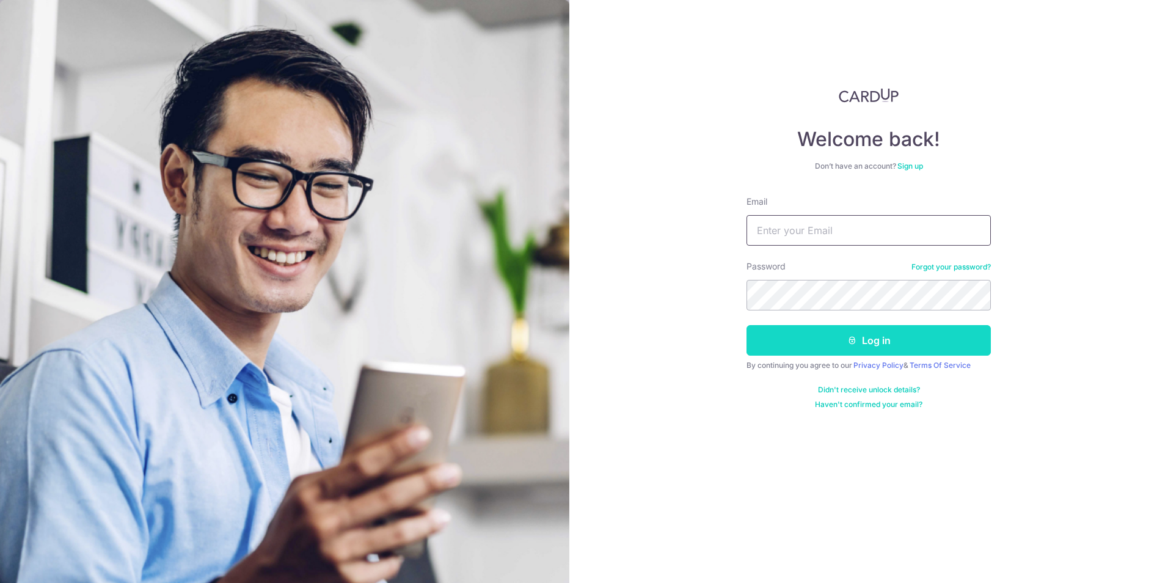
type input "[EMAIL_ADDRESS][DOMAIN_NAME]"
click at [913, 327] on button "Log in" at bounding box center [868, 340] width 244 height 31
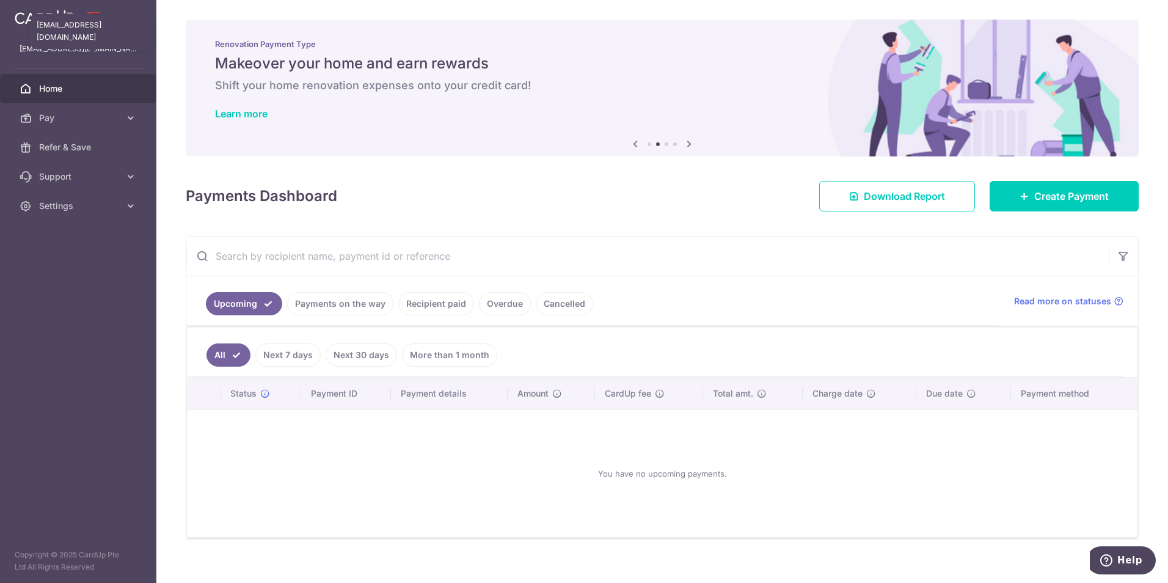
click at [84, 53] on p "[EMAIL_ADDRESS][DOMAIN_NAME]" at bounding box center [78, 49] width 117 height 12
click at [103, 154] on link "Refer & Save" at bounding box center [78, 147] width 156 height 29
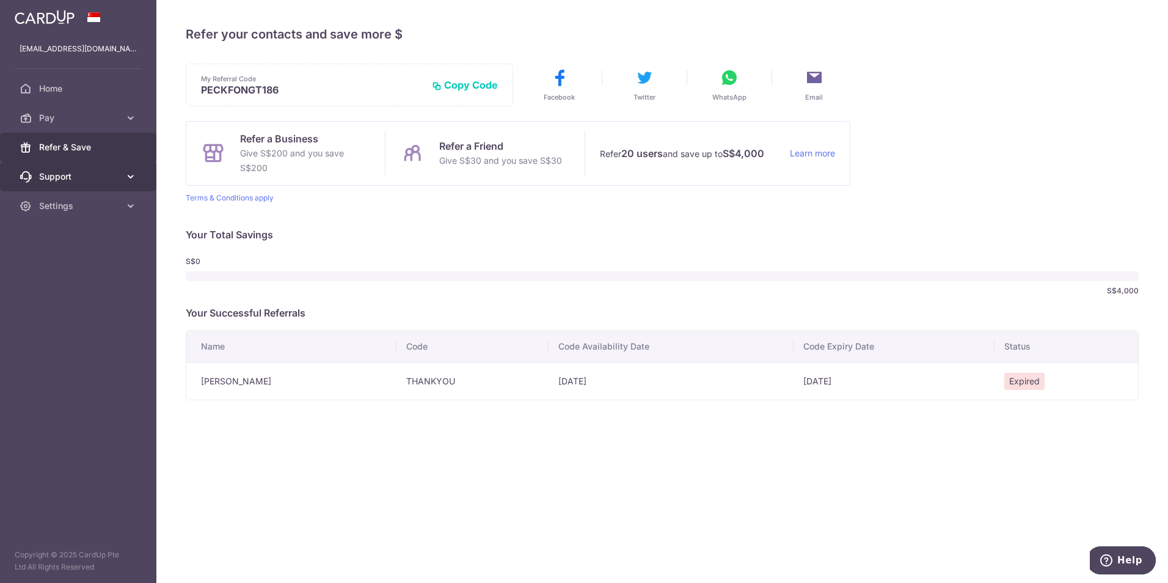
click at [79, 183] on link "Support" at bounding box center [78, 176] width 156 height 29
click at [73, 280] on span "Settings" at bounding box center [79, 280] width 81 height 12
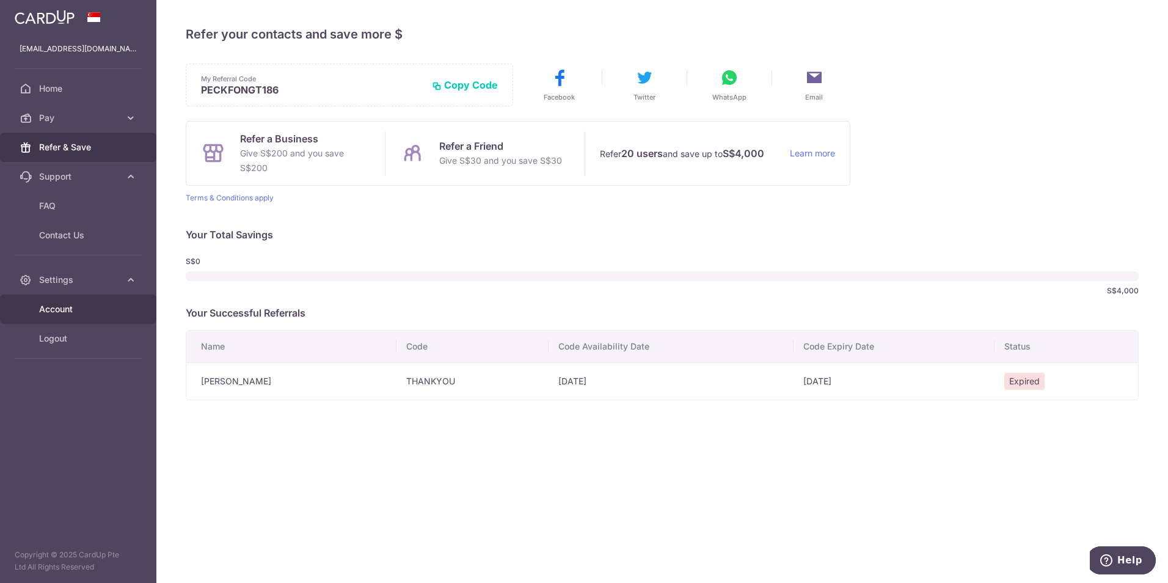
click at [67, 305] on span "Account" at bounding box center [79, 309] width 81 height 12
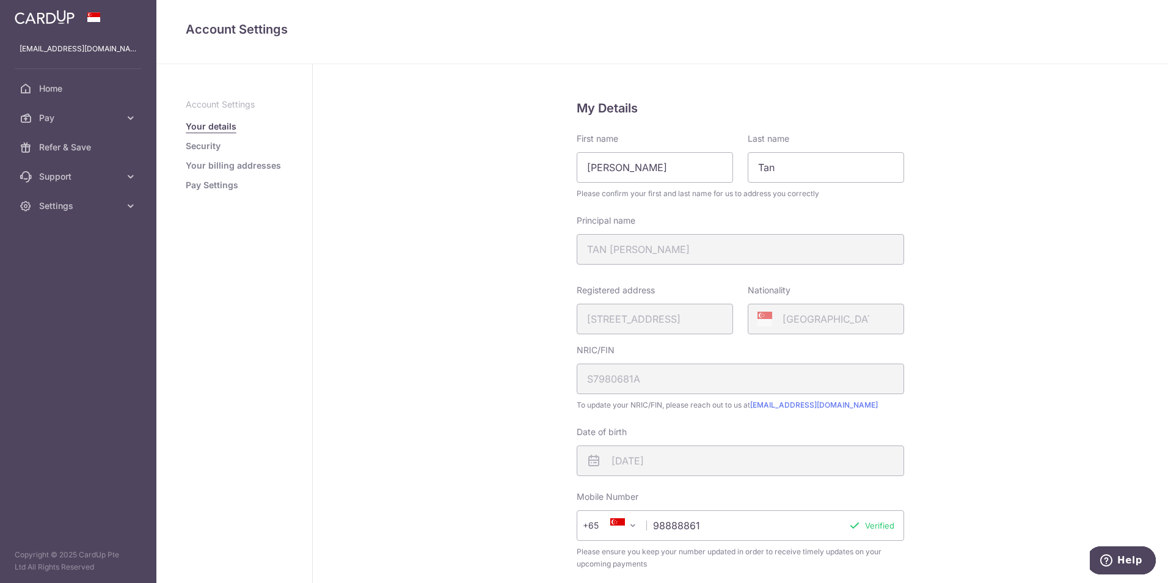
click at [214, 186] on link "Pay Settings" at bounding box center [212, 185] width 53 height 12
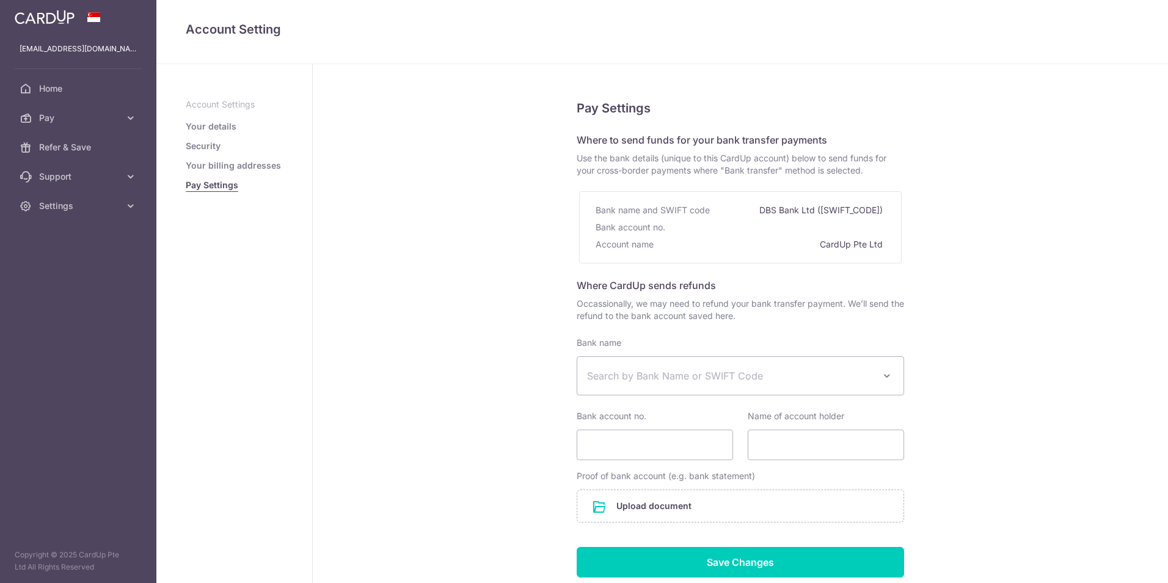
select select
click at [209, 161] on link "Your billing addresses" at bounding box center [233, 165] width 95 height 12
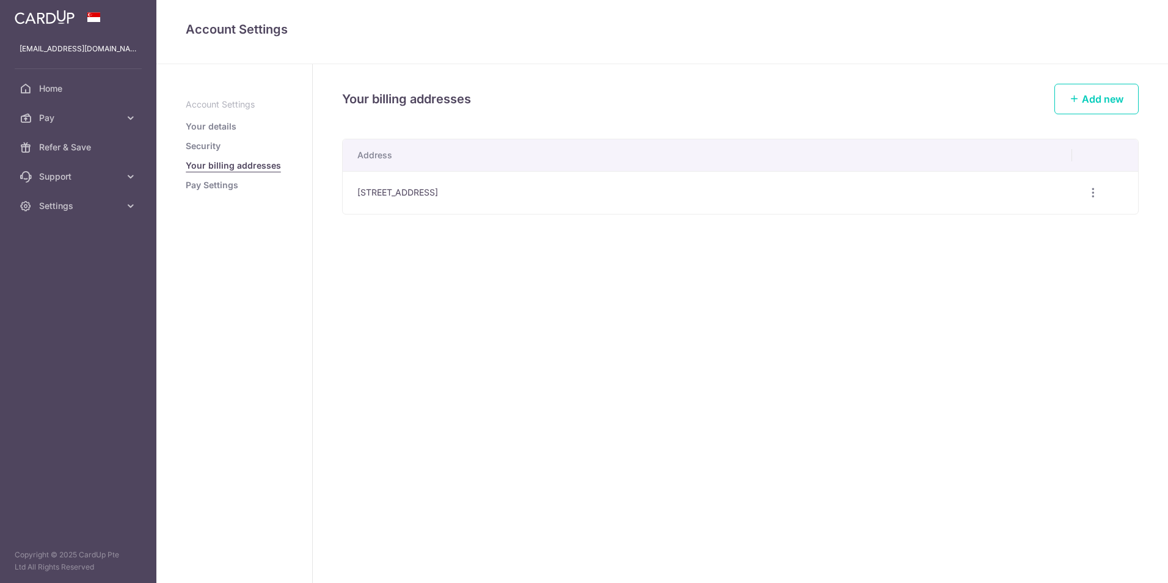
click at [209, 144] on link "Security" at bounding box center [203, 146] width 35 height 12
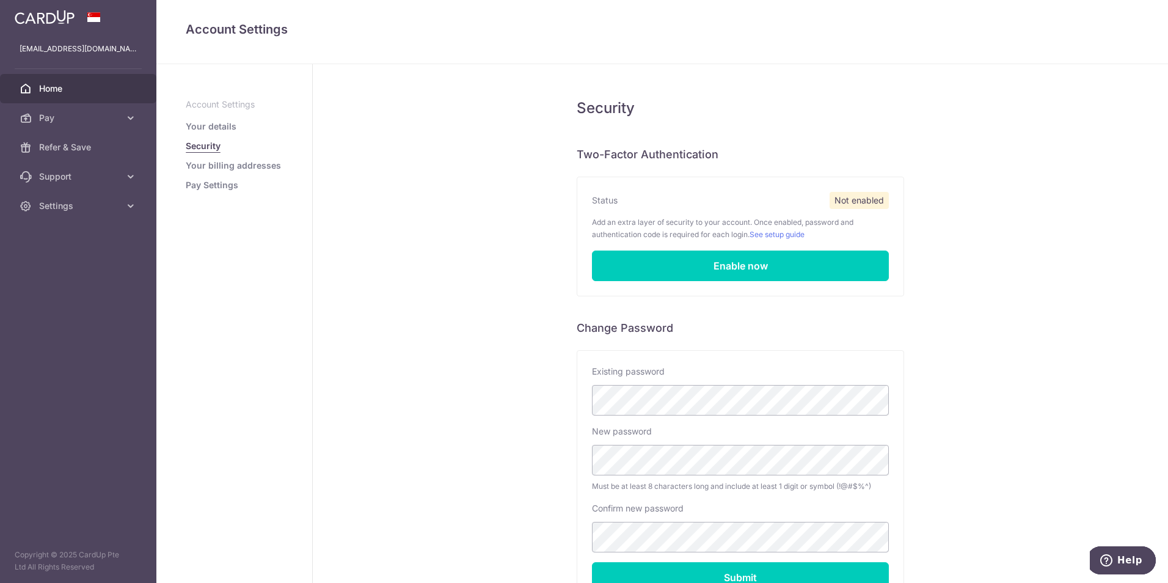
click at [60, 95] on link "Home" at bounding box center [78, 88] width 156 height 29
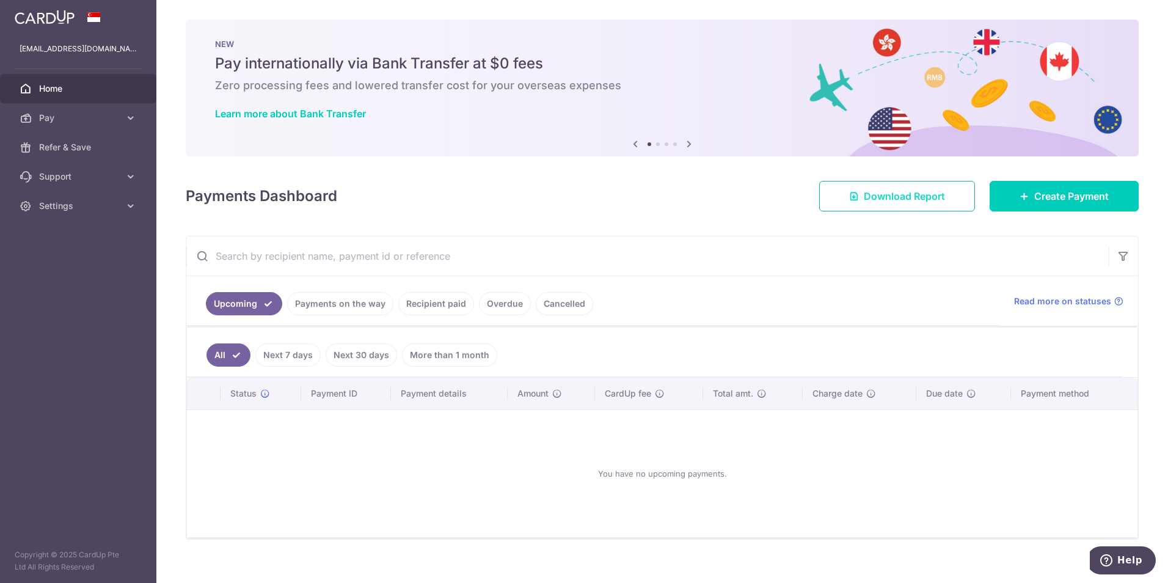
click at [870, 198] on span "Download Report" at bounding box center [904, 196] width 81 height 15
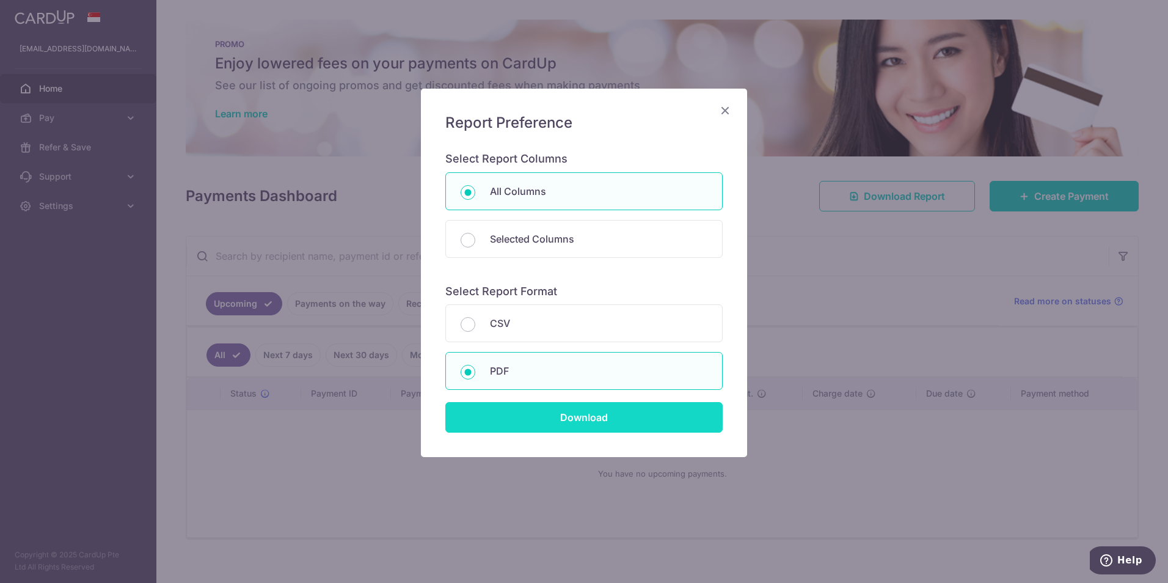
click at [594, 424] on input "Download" at bounding box center [583, 417] width 277 height 31
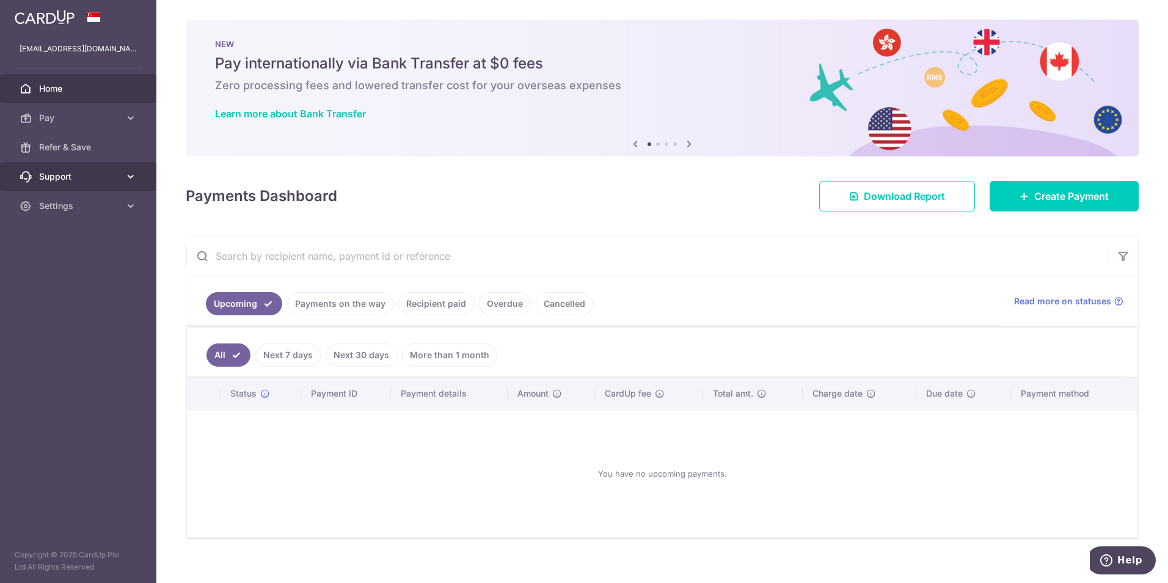
click at [85, 175] on span "Support" at bounding box center [79, 176] width 81 height 12
click at [71, 92] on span "Home" at bounding box center [79, 88] width 81 height 12
click at [687, 142] on icon at bounding box center [689, 143] width 15 height 15
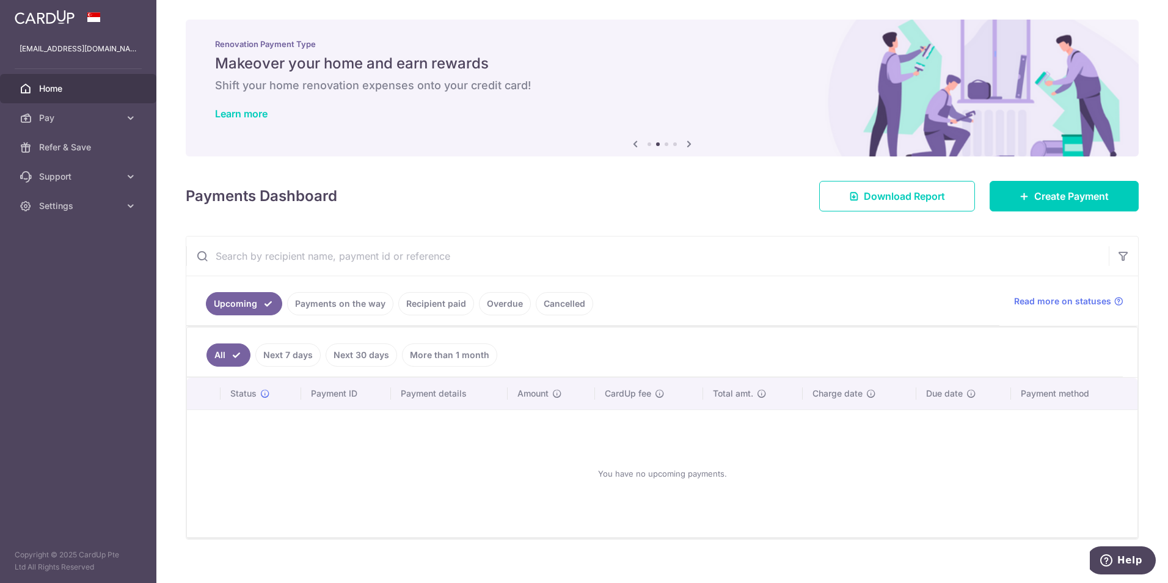
click at [688, 143] on icon at bounding box center [689, 143] width 15 height 15
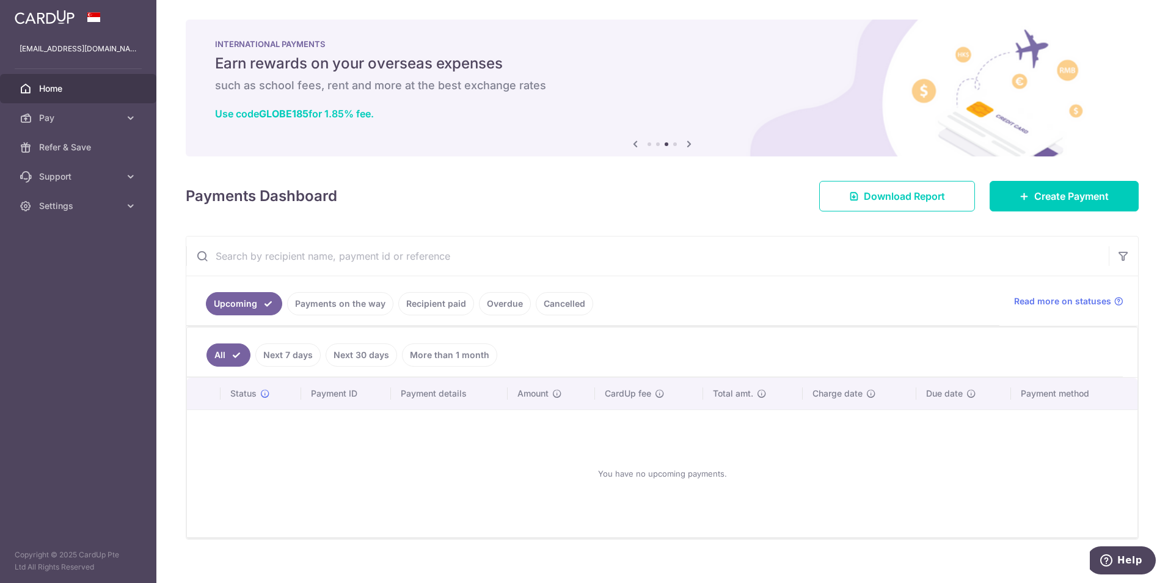
click at [688, 143] on icon at bounding box center [689, 143] width 15 height 15
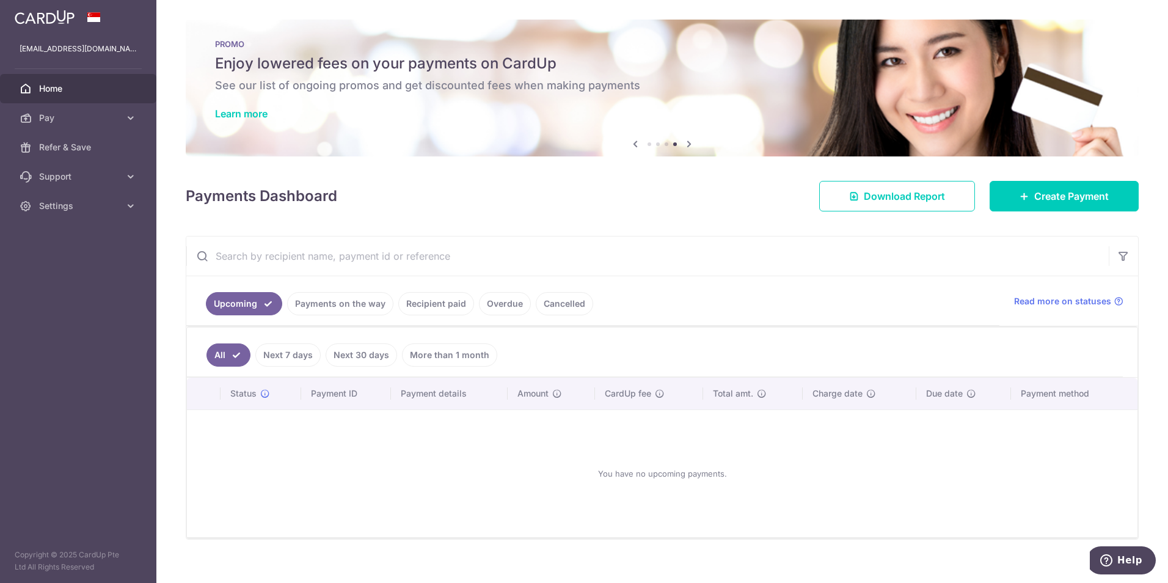
click at [688, 143] on icon at bounding box center [689, 143] width 15 height 15
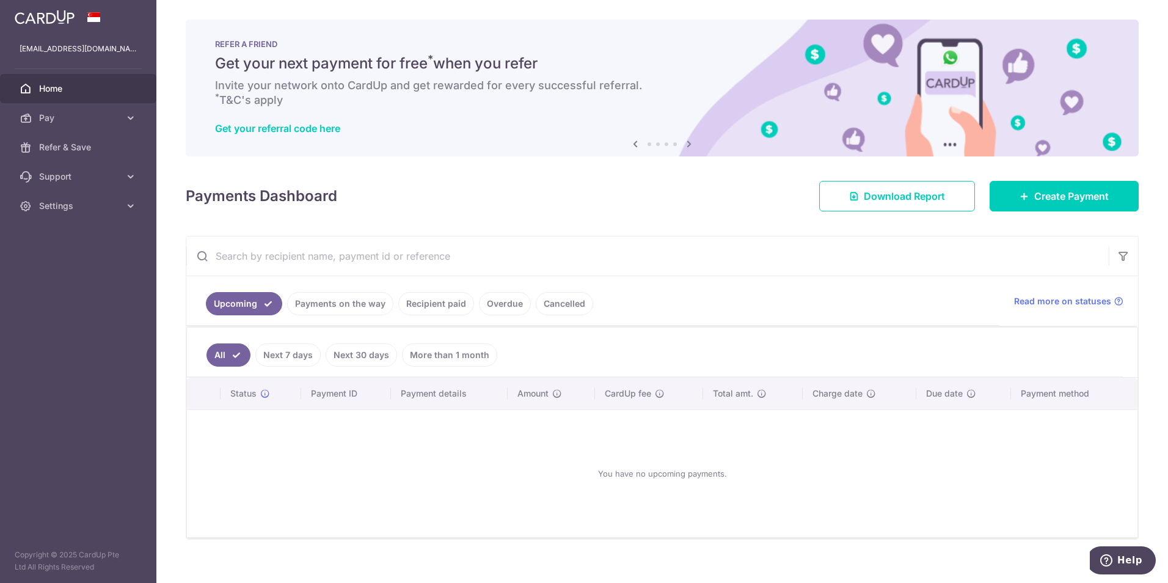
click at [688, 143] on icon at bounding box center [689, 143] width 15 height 15
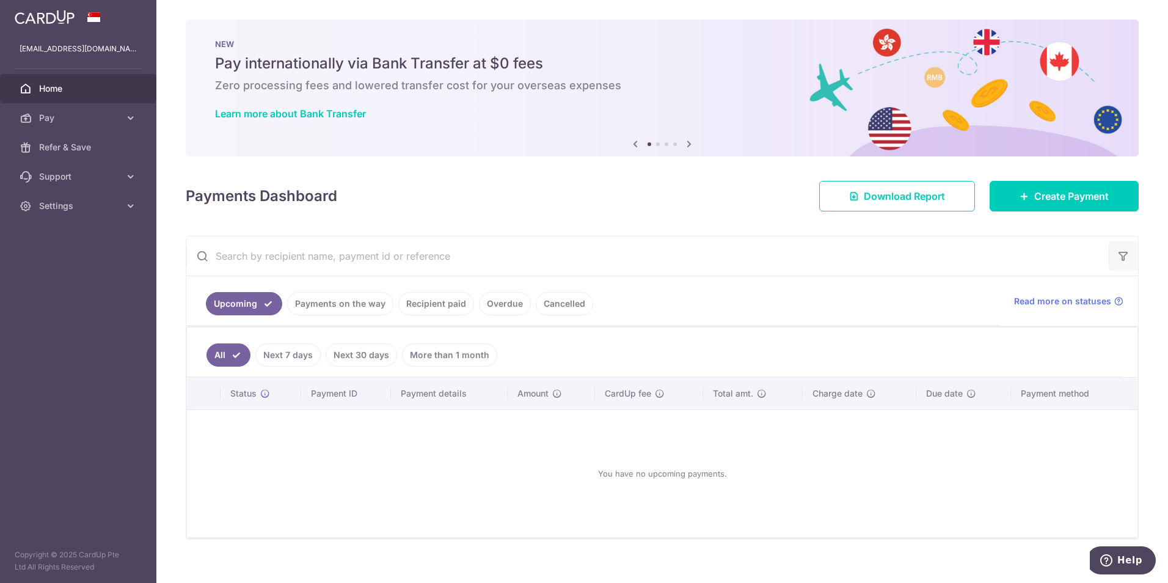
click at [1117, 257] on icon "button" at bounding box center [1123, 256] width 12 height 12
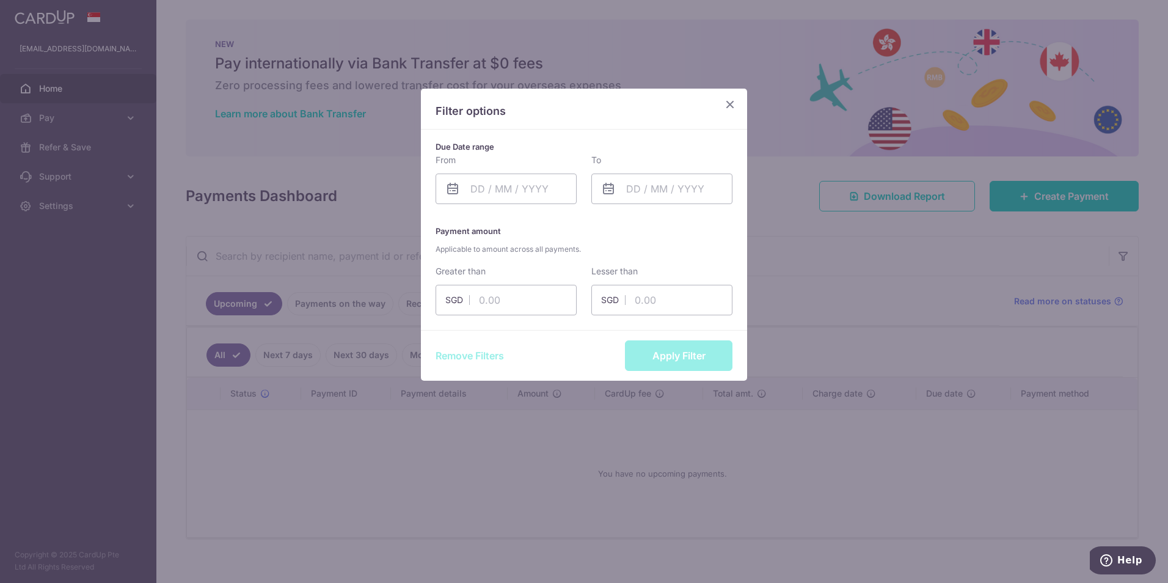
click at [731, 106] on icon "Close" at bounding box center [730, 103] width 15 height 15
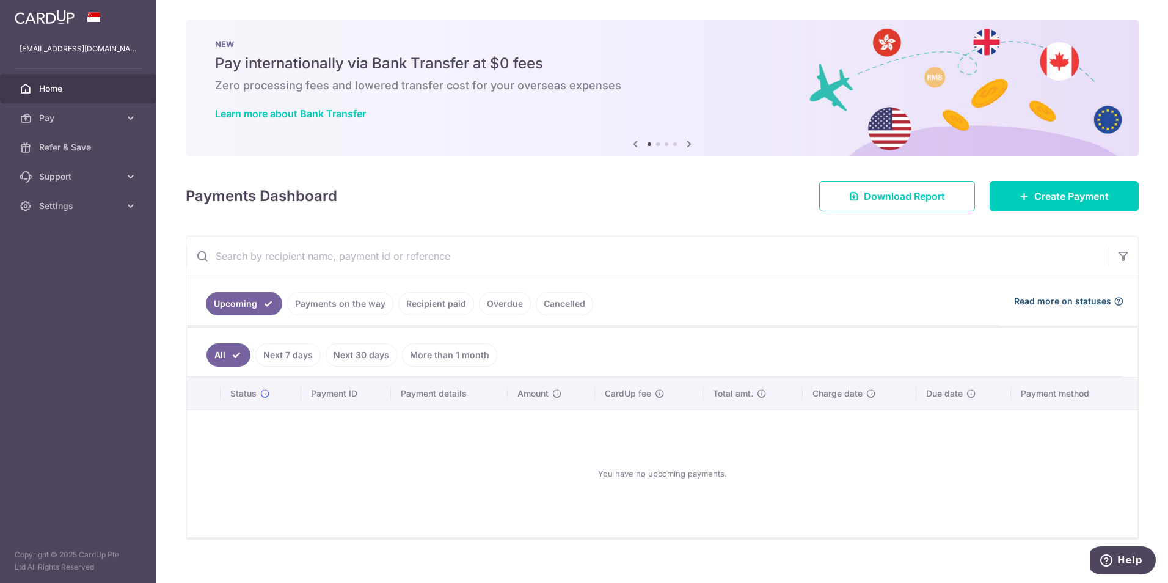
click at [1107, 306] on div "Read more on statuses" at bounding box center [1068, 301] width 109 height 12
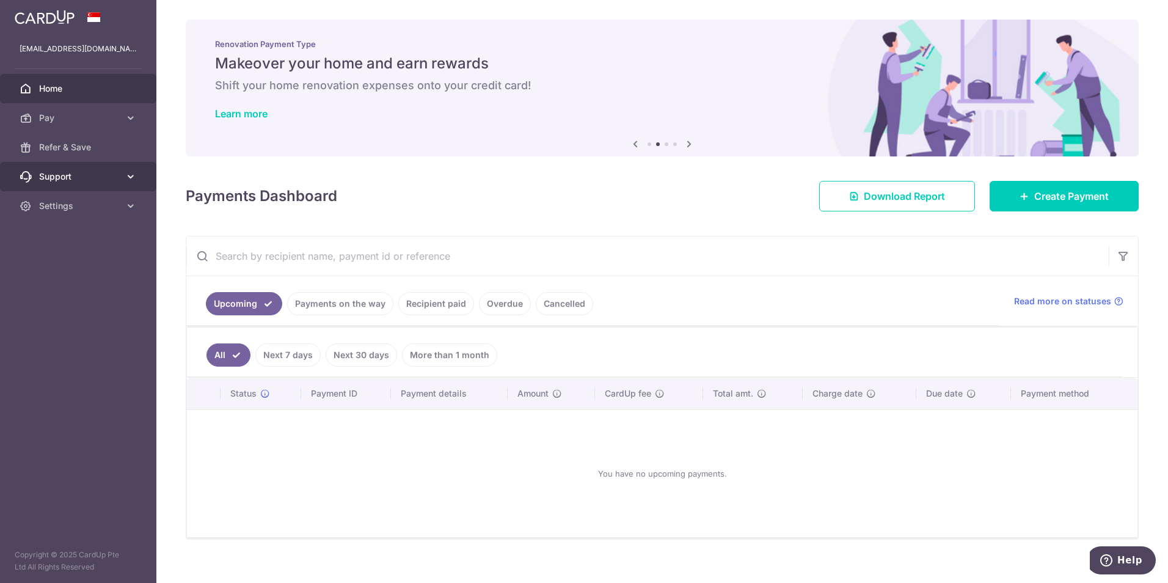
click at [109, 180] on span "Support" at bounding box center [79, 176] width 81 height 12
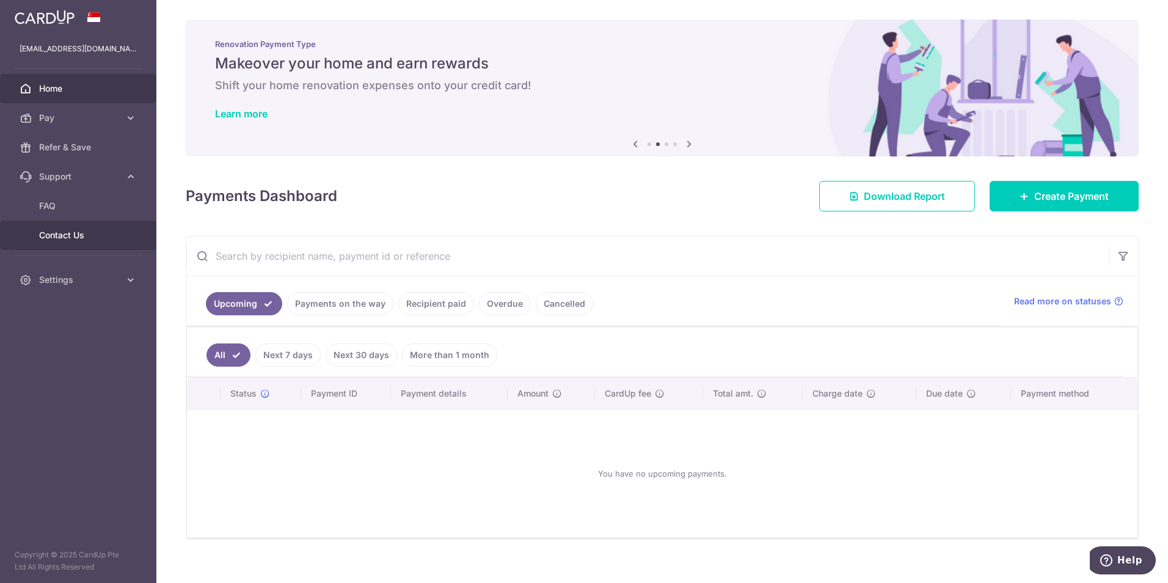
click at [100, 231] on span "Contact Us" at bounding box center [79, 235] width 81 height 12
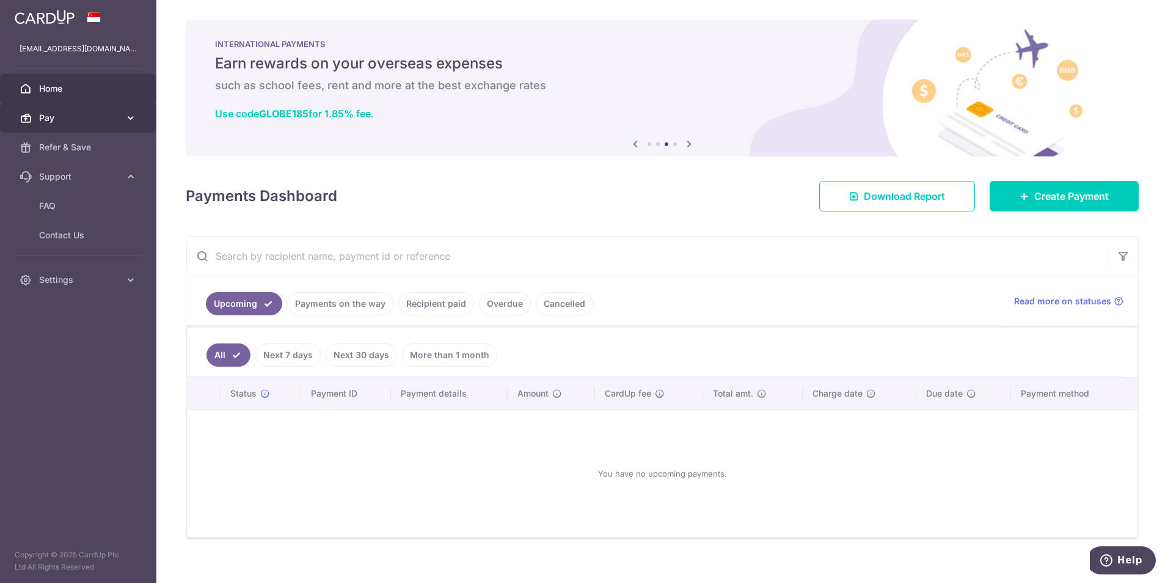
click at [95, 121] on span "Pay" at bounding box center [79, 118] width 81 height 12
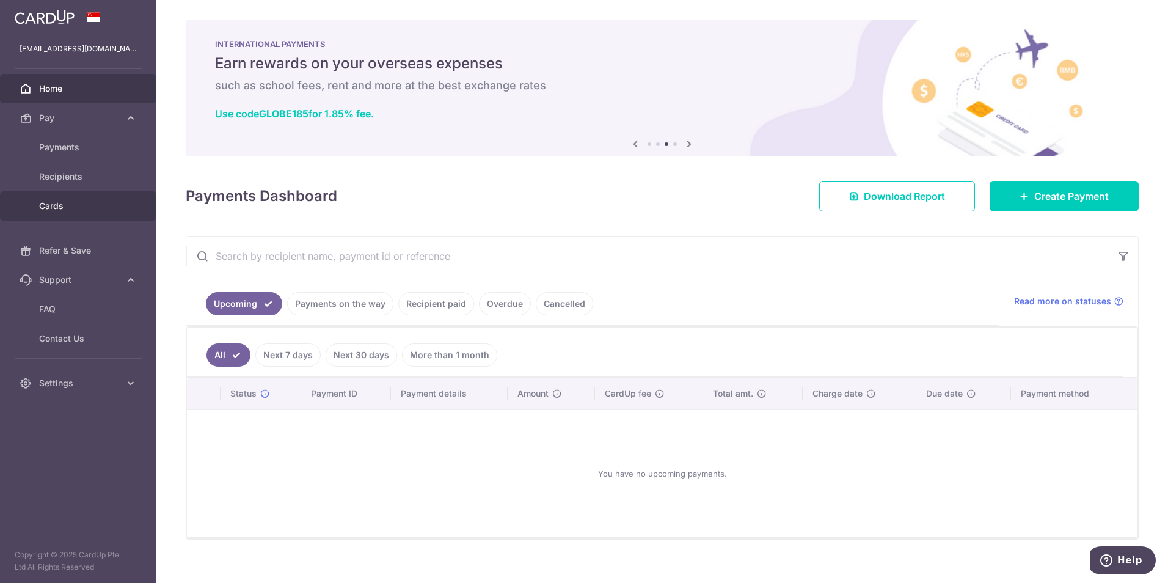
click at [91, 202] on span "Cards" at bounding box center [79, 206] width 81 height 12
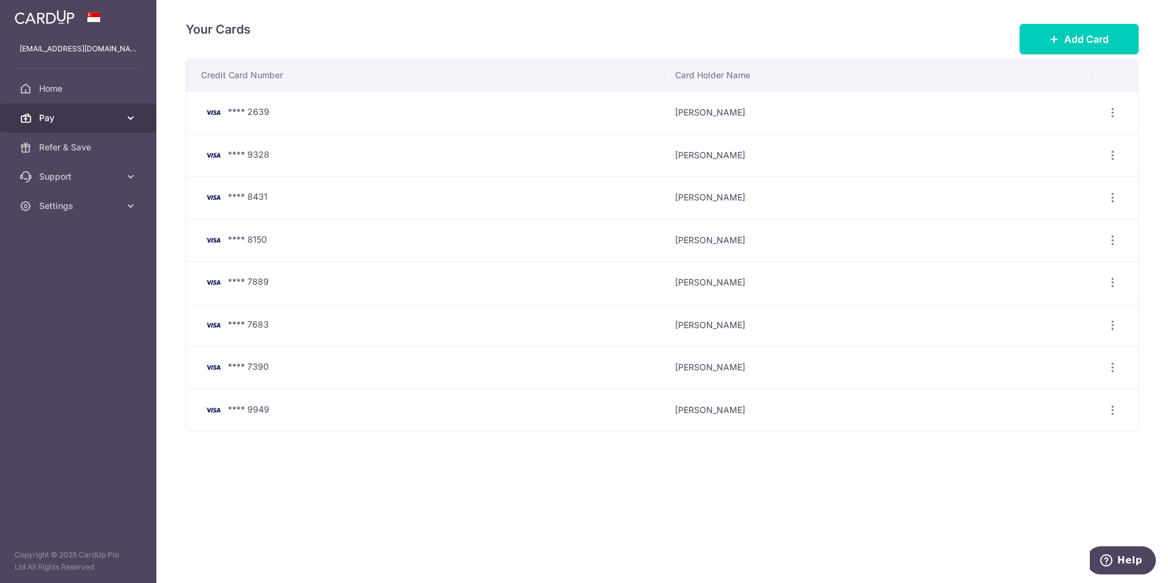
click at [125, 120] on icon at bounding box center [131, 118] width 12 height 12
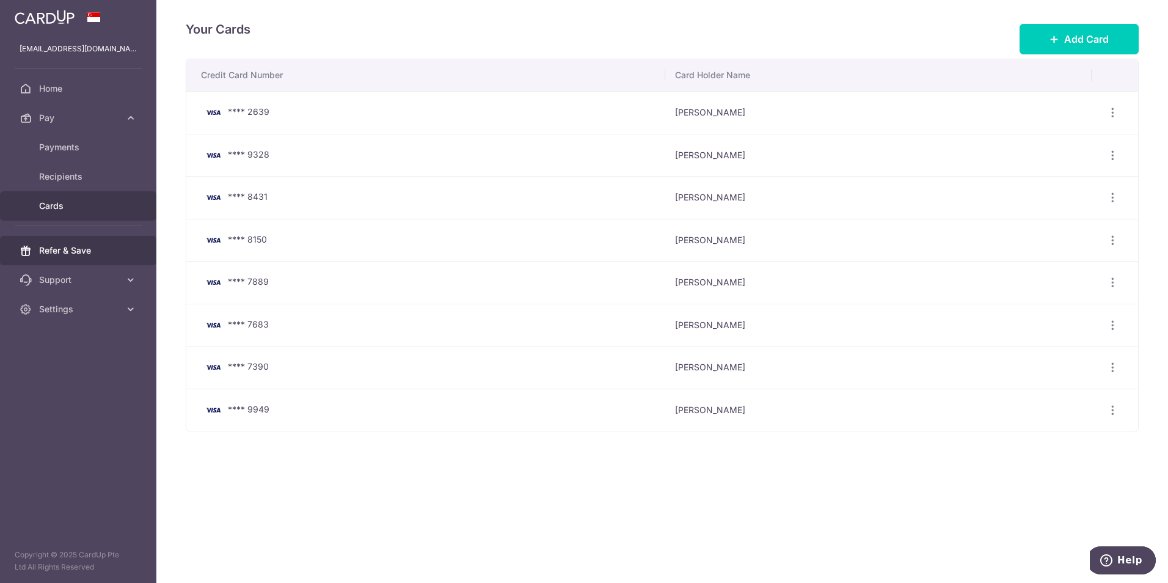
click at [122, 252] on link "Refer & Save" at bounding box center [78, 250] width 156 height 29
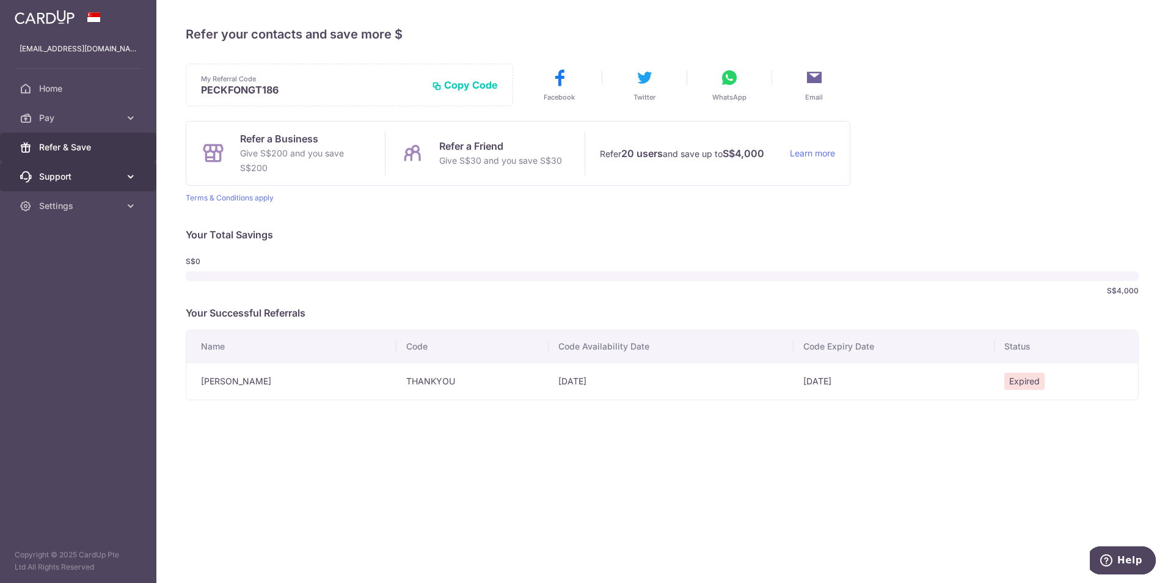
click at [97, 189] on link "Support" at bounding box center [78, 176] width 156 height 29
click at [93, 214] on link "FAQ" at bounding box center [78, 205] width 156 height 29
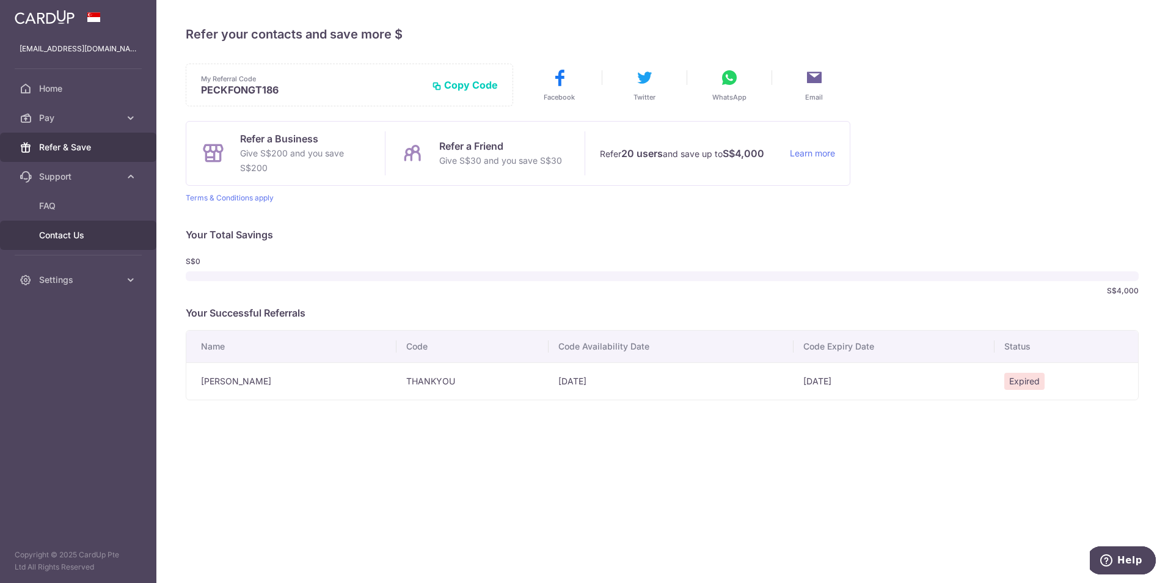
click at [99, 245] on link "Contact Us" at bounding box center [78, 234] width 156 height 29
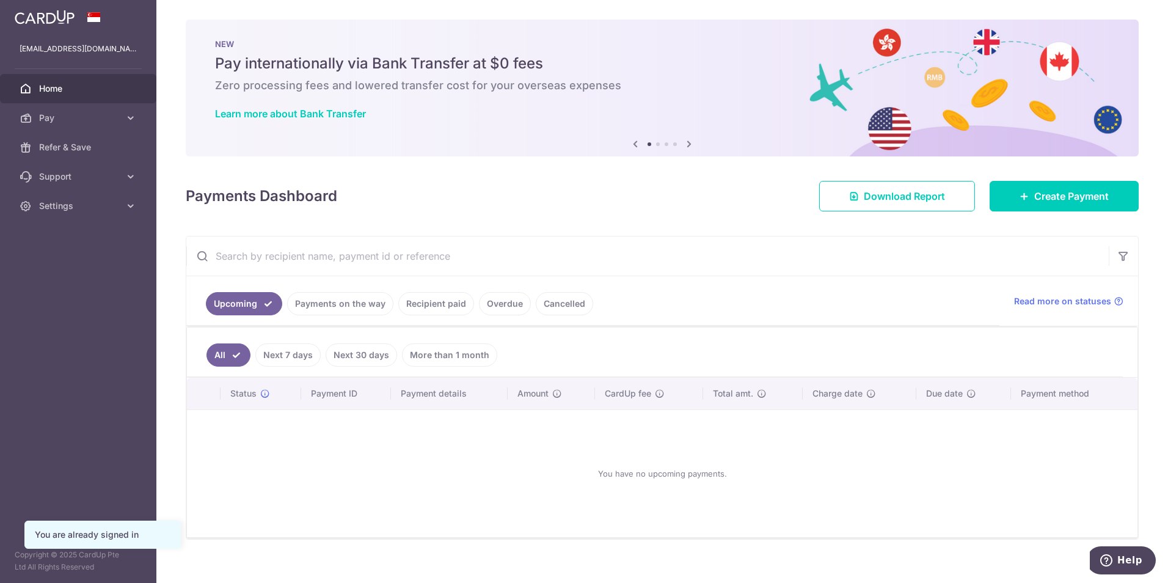
click at [68, 16] on img at bounding box center [45, 17] width 60 height 15
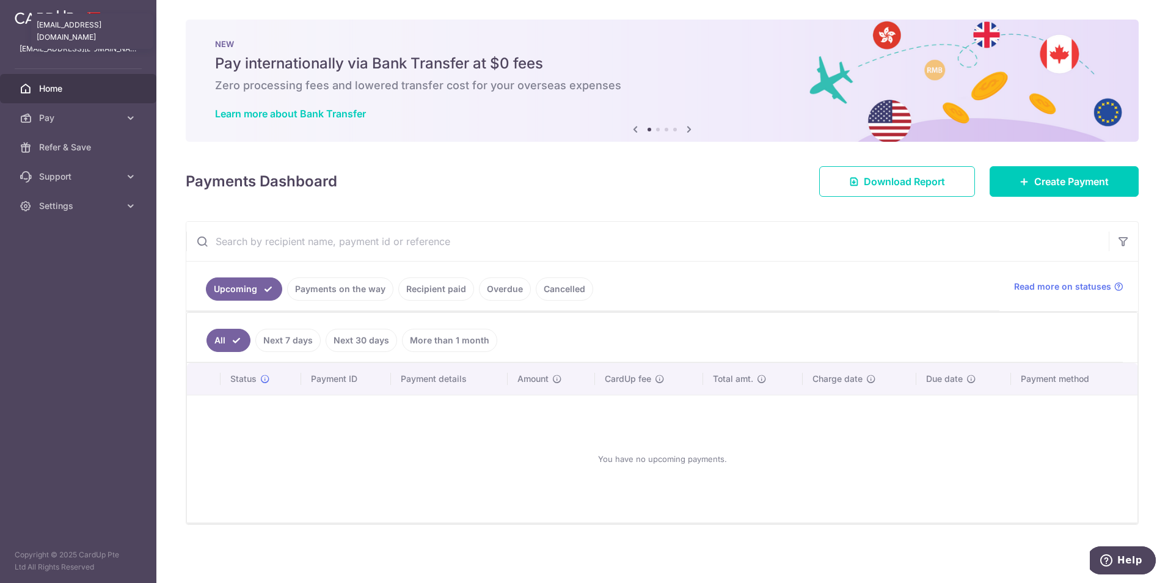
click at [78, 45] on p "[EMAIL_ADDRESS][DOMAIN_NAME]" at bounding box center [78, 49] width 117 height 12
click at [57, 207] on span "Settings" at bounding box center [79, 206] width 81 height 12
click at [61, 231] on span "Account" at bounding box center [79, 235] width 81 height 12
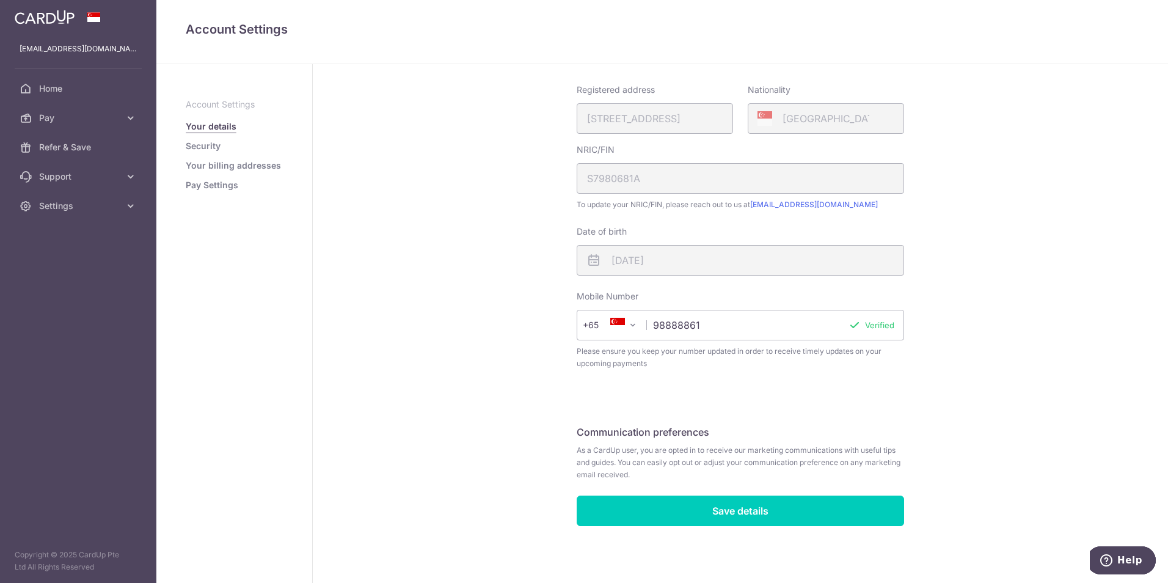
scroll to position [201, 0]
click at [205, 143] on link "Security" at bounding box center [203, 146] width 35 height 12
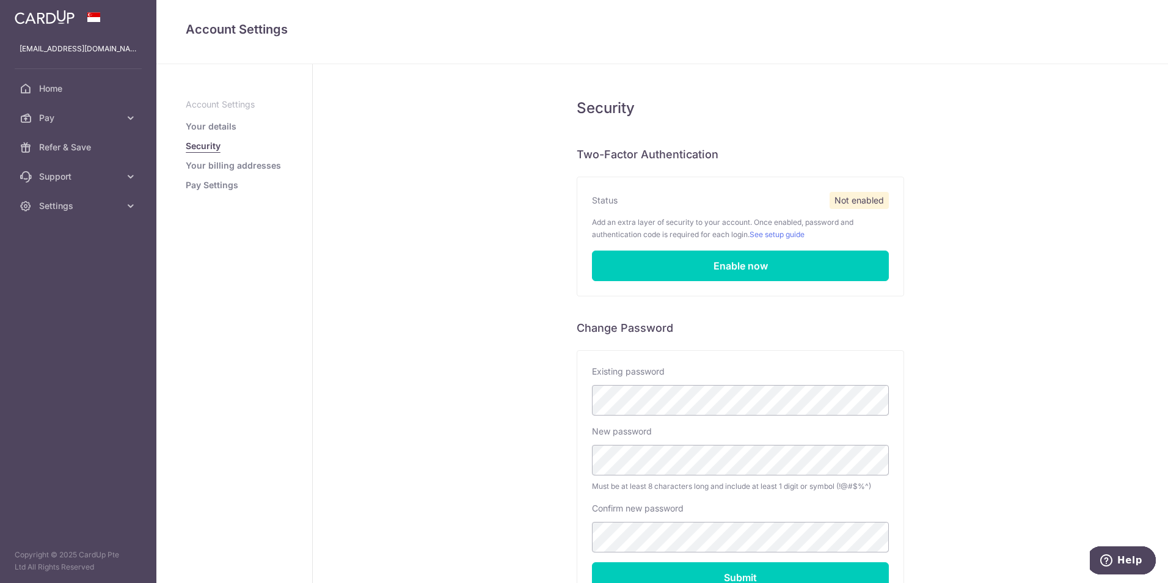
click at [220, 167] on link "Your billing addresses" at bounding box center [233, 165] width 95 height 12
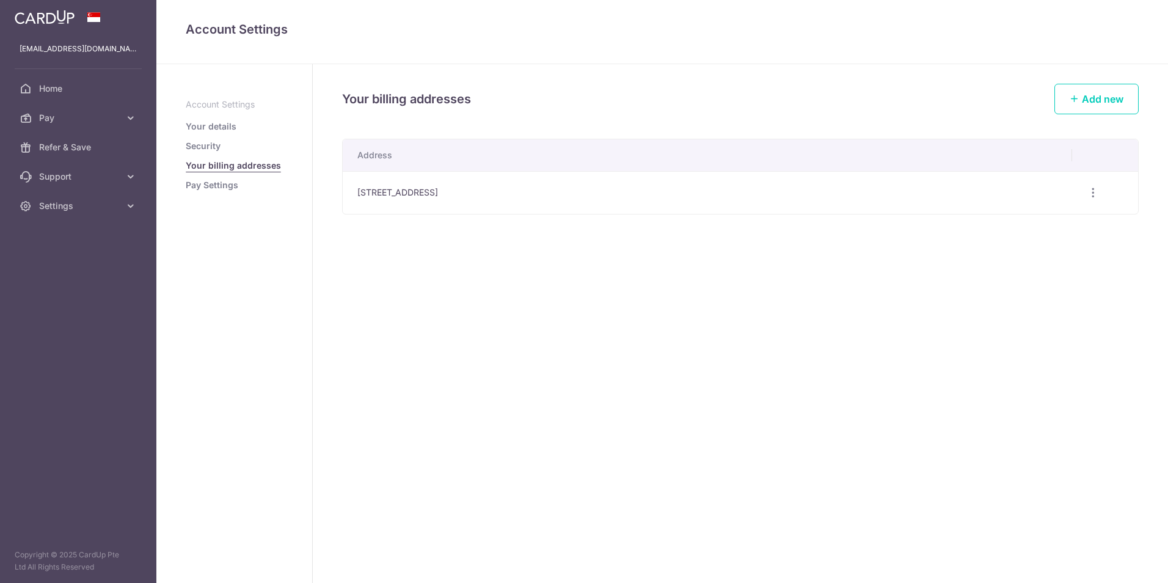
click at [224, 182] on link "Pay Settings" at bounding box center [212, 185] width 53 height 12
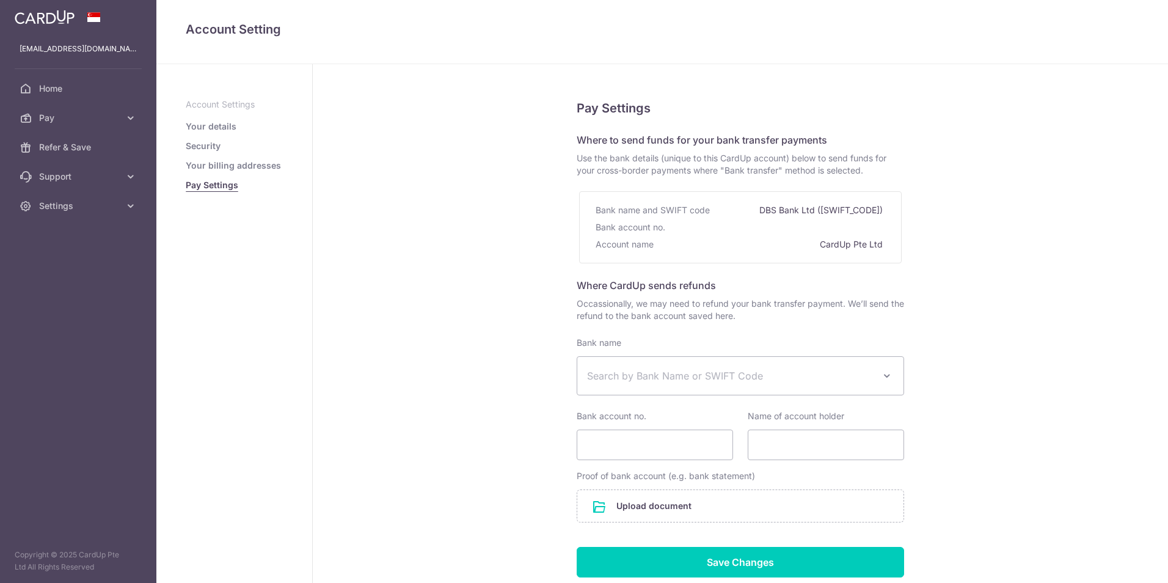
select select
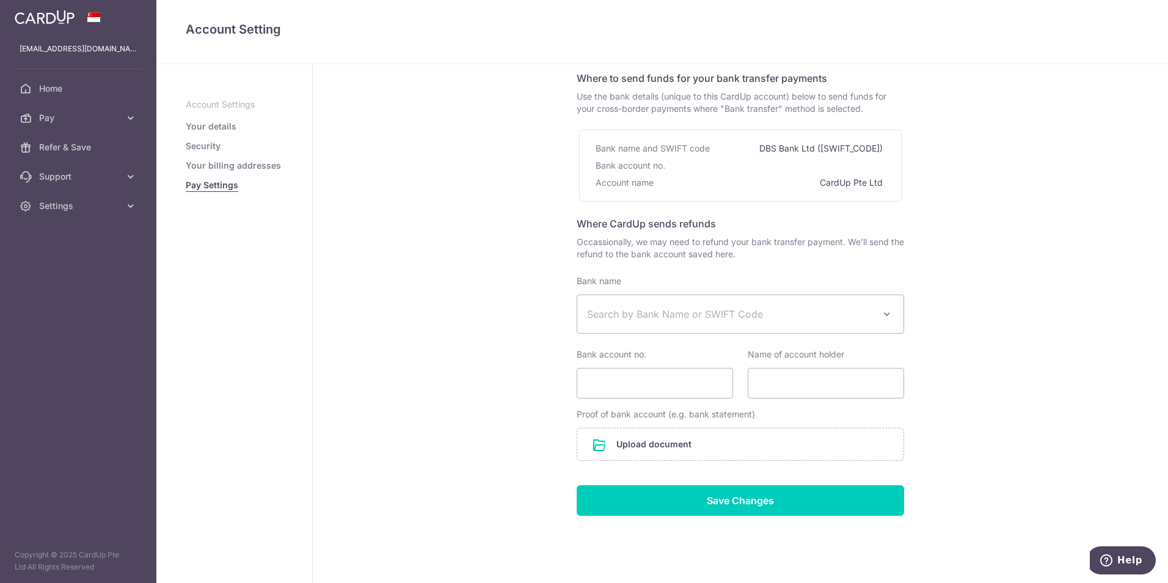
scroll to position [86, 0]
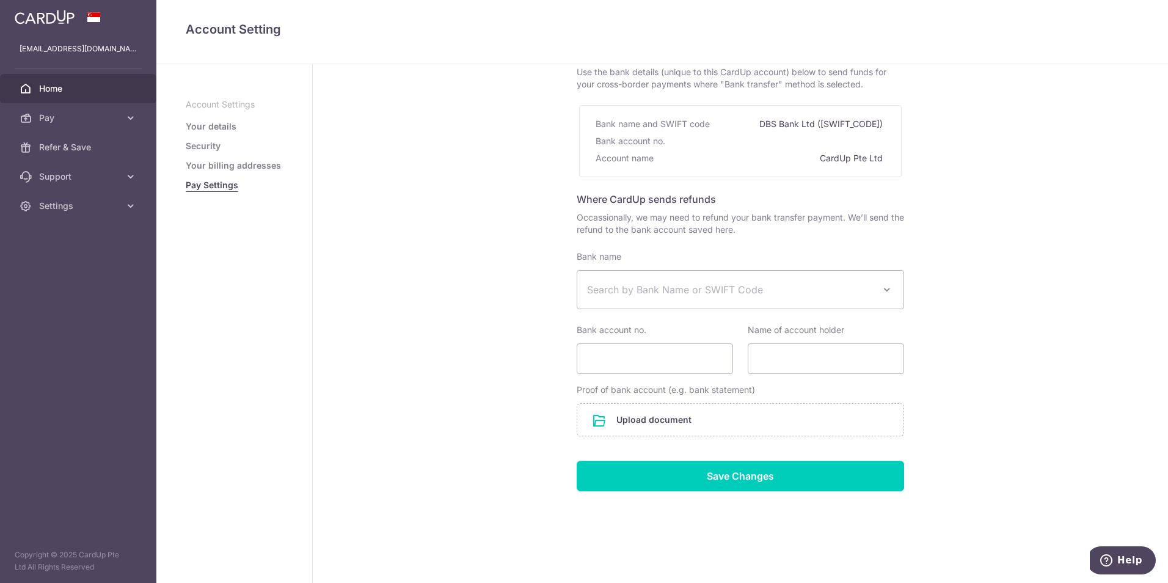
click at [48, 92] on span "Home" at bounding box center [79, 88] width 81 height 12
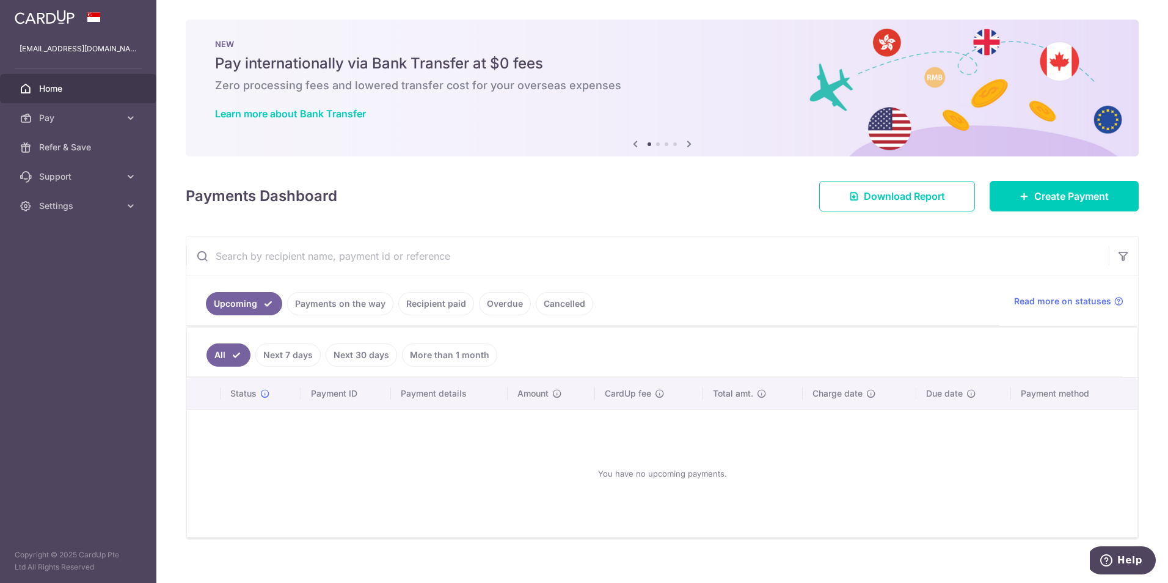
drag, startPoint x: 1137, startPoint y: 0, endPoint x: 704, endPoint y: 226, distance: 488.4
click at [704, 226] on div "× Pause Schedule Pause all future payments in this series Pause just this one p…" at bounding box center [661, 291] width 1011 height 583
click at [131, 206] on icon at bounding box center [131, 206] width 12 height 12
click at [101, 270] on span "Logout" at bounding box center [79, 264] width 81 height 12
